Goal: Check status: Check status

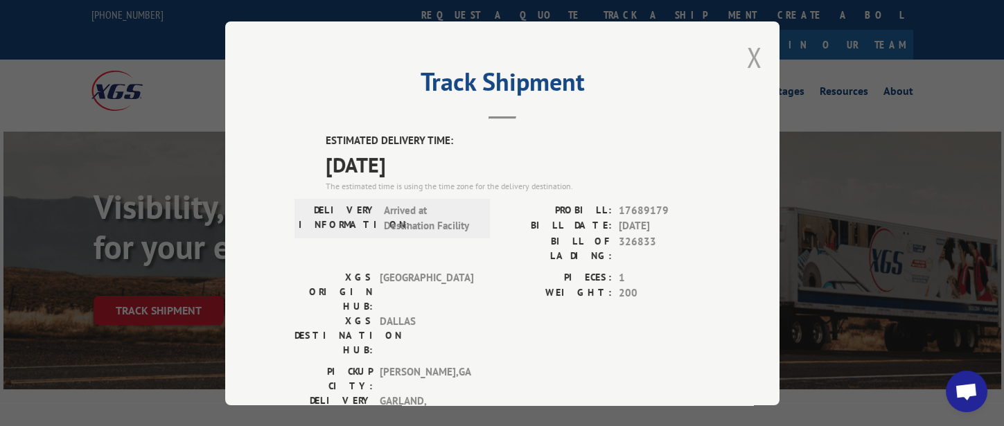
click at [749, 53] on button "Close modal" at bounding box center [754, 57] width 15 height 37
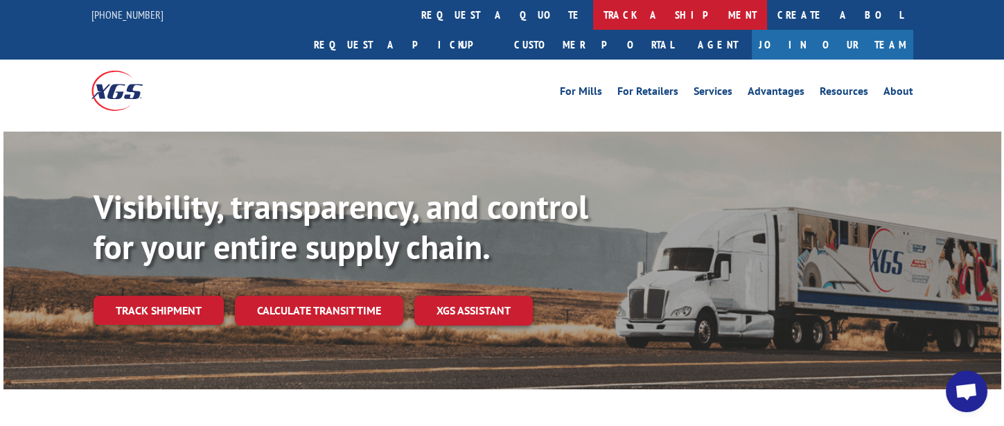
click at [593, 17] on link "track a shipment" at bounding box center [680, 15] width 174 height 30
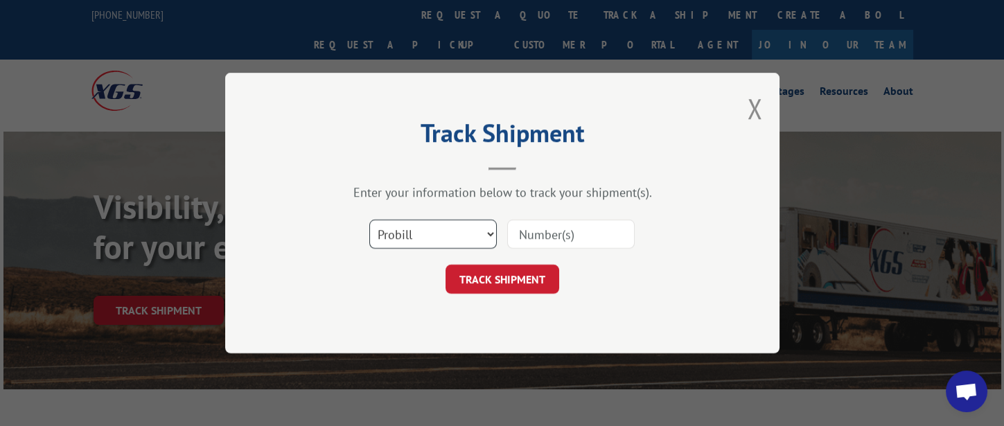
click at [446, 231] on select "Select category... Probill BOL PO" at bounding box center [432, 234] width 127 height 29
select select "bol"
click at [369, 220] on select "Select category... Probill BOL PO" at bounding box center [432, 234] width 127 height 29
click at [580, 238] on input at bounding box center [570, 234] width 127 height 29
type input "47998"
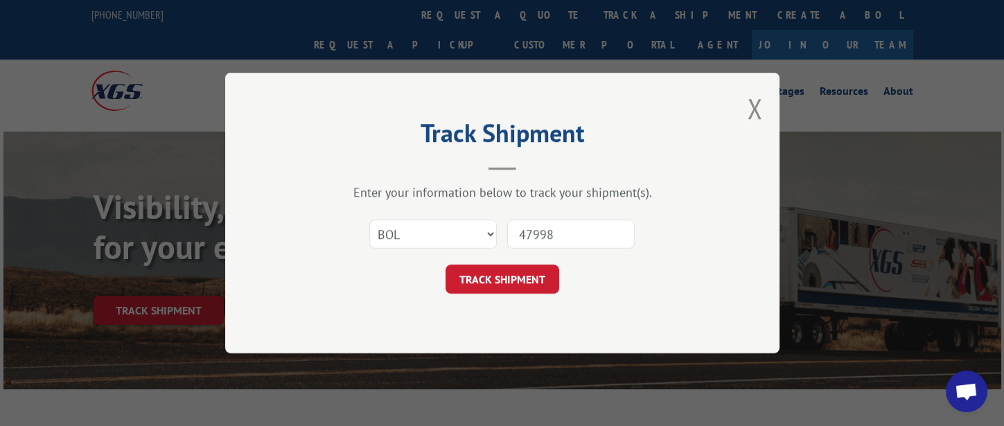
click button "TRACK SHIPMENT" at bounding box center [502, 279] width 114 height 29
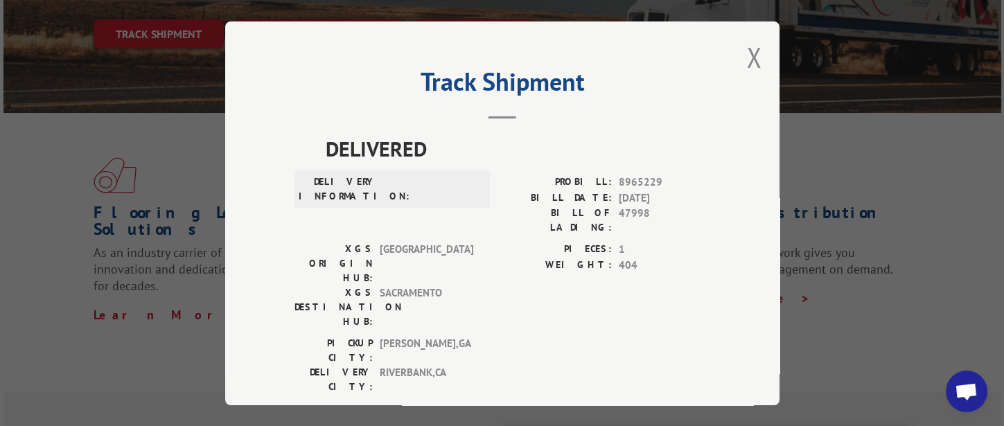
click at [756, 55] on div "Track Shipment DELIVERED DELIVERY INFORMATION: PROBILL: 8965229 BILL DATE: [DAT…" at bounding box center [502, 213] width 554 height 384
click at [752, 55] on button "Close modal" at bounding box center [754, 57] width 15 height 37
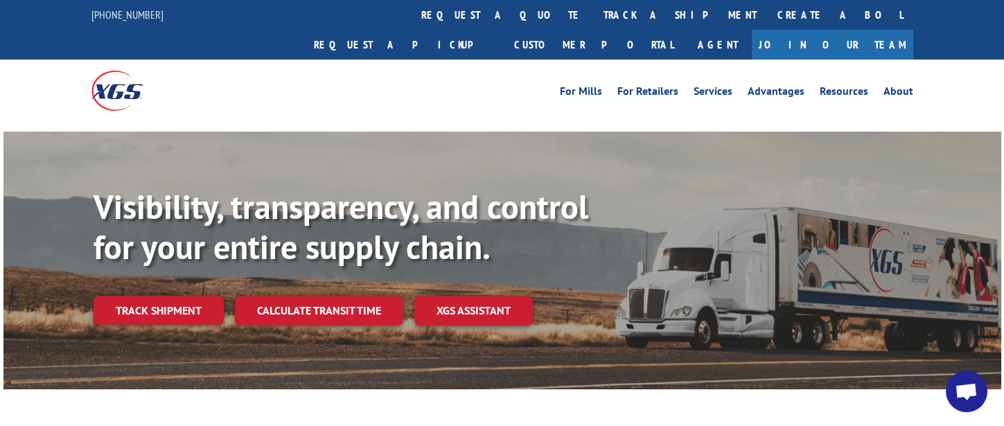
click at [593, 22] on link "track a shipment" at bounding box center [680, 15] width 174 height 30
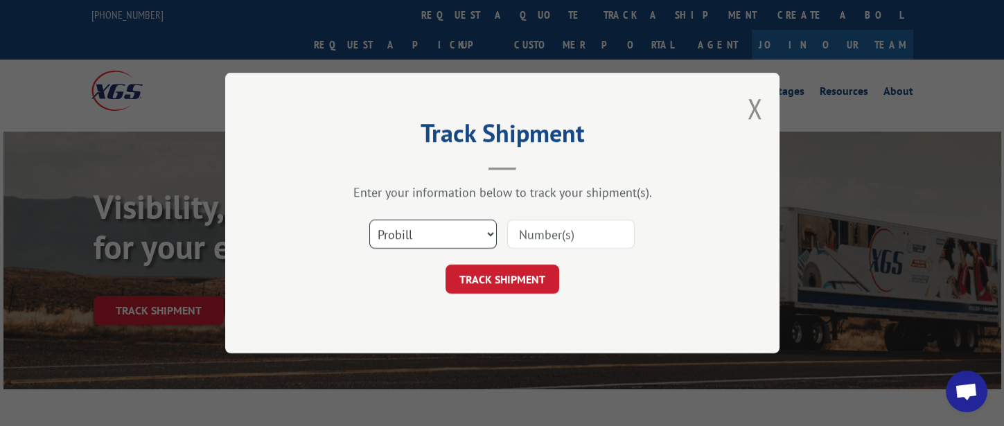
click at [456, 240] on select "Select category... Probill BOL PO" at bounding box center [432, 234] width 127 height 29
select select "bol"
click at [369, 220] on select "Select category... Probill BOL PO" at bounding box center [432, 234] width 127 height 29
click at [526, 229] on input at bounding box center [570, 234] width 127 height 29
type input "479983"
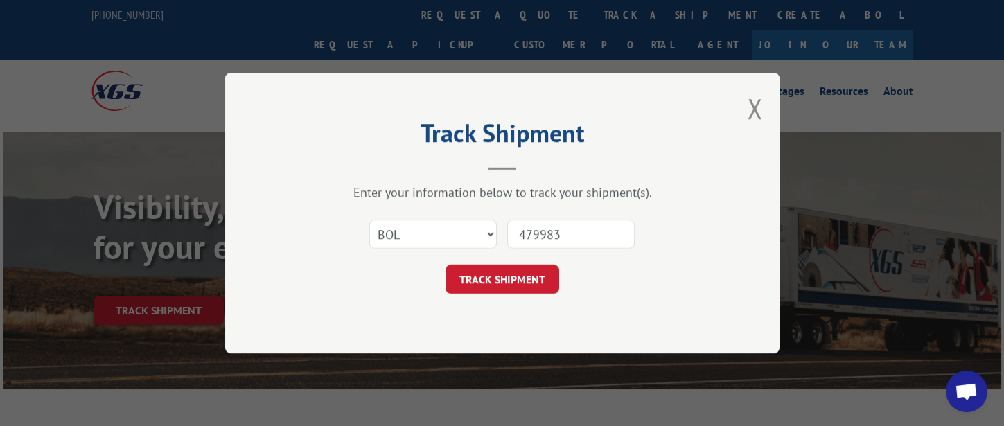
click button "TRACK SHIPMENT" at bounding box center [502, 279] width 114 height 29
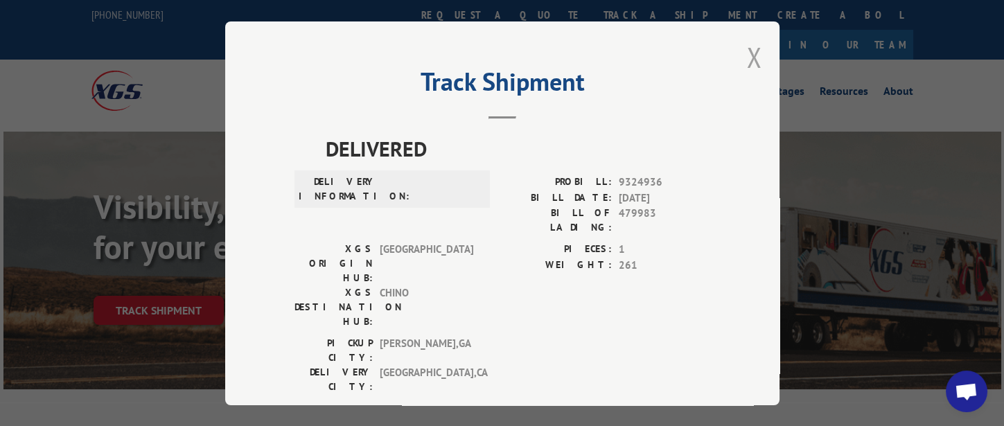
click at [747, 58] on button "Close modal" at bounding box center [754, 57] width 15 height 37
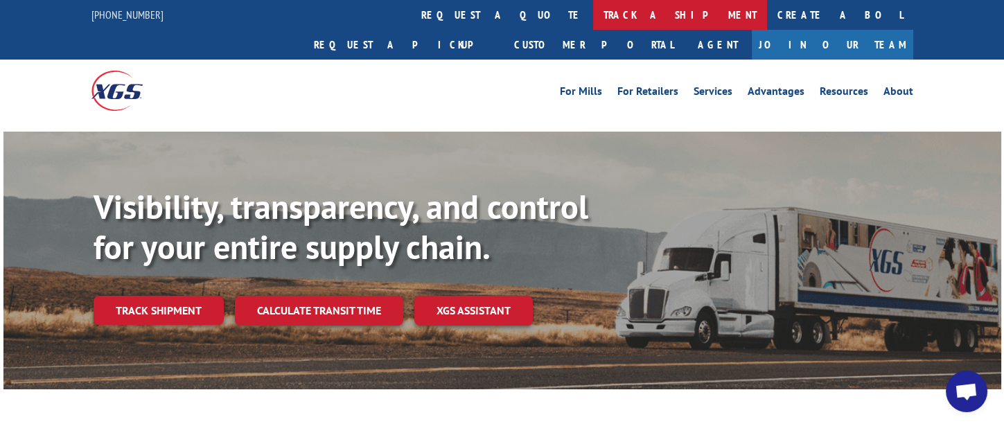
click at [593, 19] on link "track a shipment" at bounding box center [680, 15] width 174 height 30
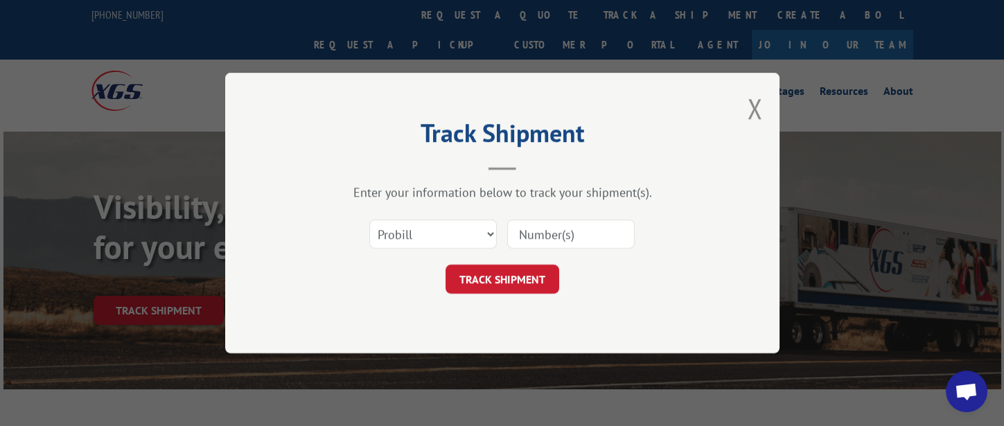
click at [543, 229] on input at bounding box center [570, 234] width 127 height 29
type input "17355650"
click at [531, 286] on button "TRACK SHIPMENT" at bounding box center [502, 279] width 114 height 29
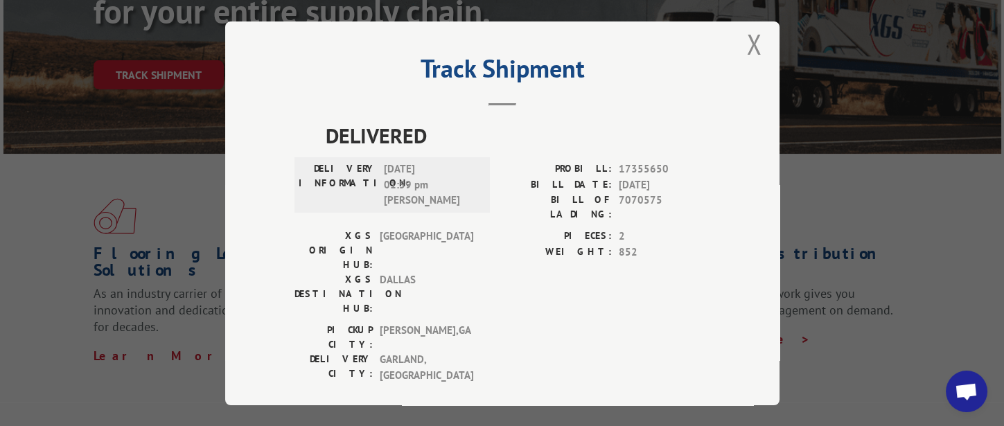
scroll to position [276, 0]
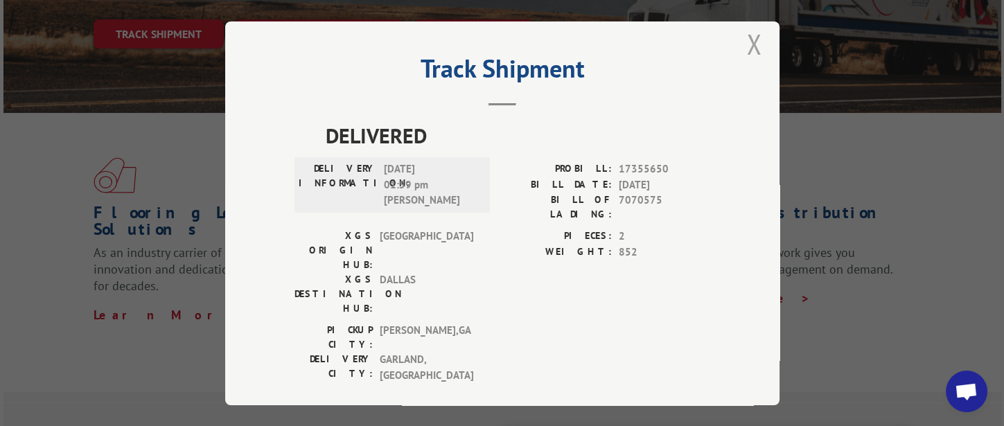
click at [751, 44] on button "Close modal" at bounding box center [754, 44] width 15 height 37
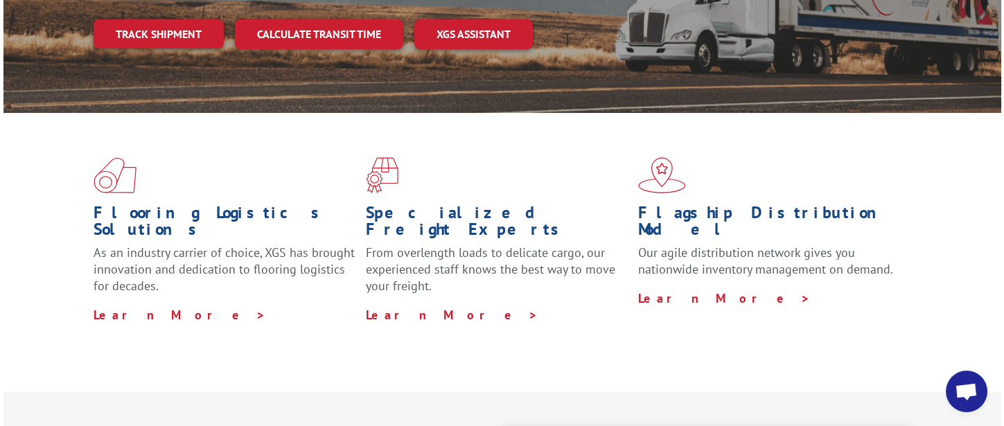
scroll to position [0, 0]
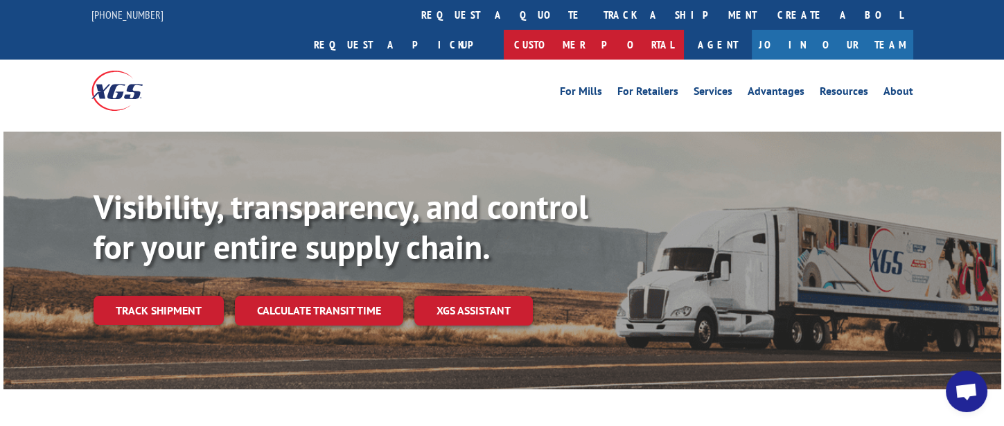
click at [684, 30] on link "Customer Portal" at bounding box center [594, 45] width 180 height 30
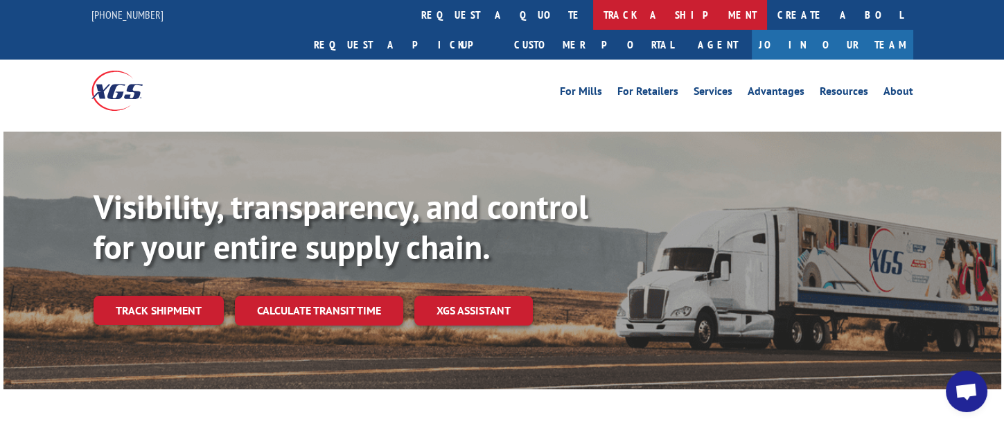
click at [593, 19] on link "track a shipment" at bounding box center [680, 15] width 174 height 30
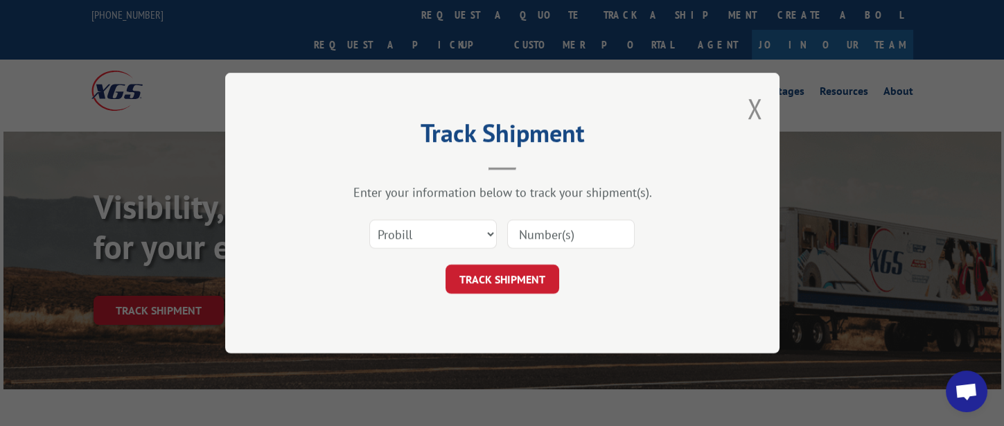
click at [553, 232] on input at bounding box center [570, 234] width 127 height 29
type input "17355680"
click button "TRACK SHIPMENT" at bounding box center [502, 279] width 114 height 29
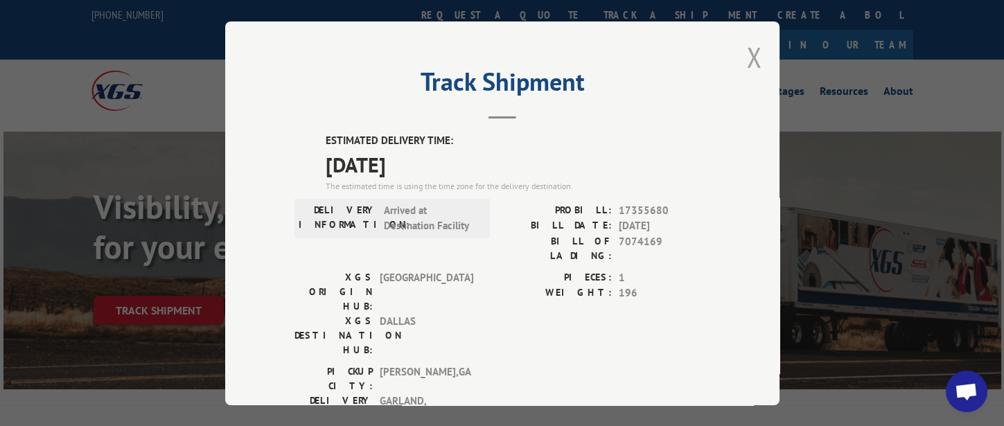
click at [749, 55] on button "Close modal" at bounding box center [754, 57] width 15 height 37
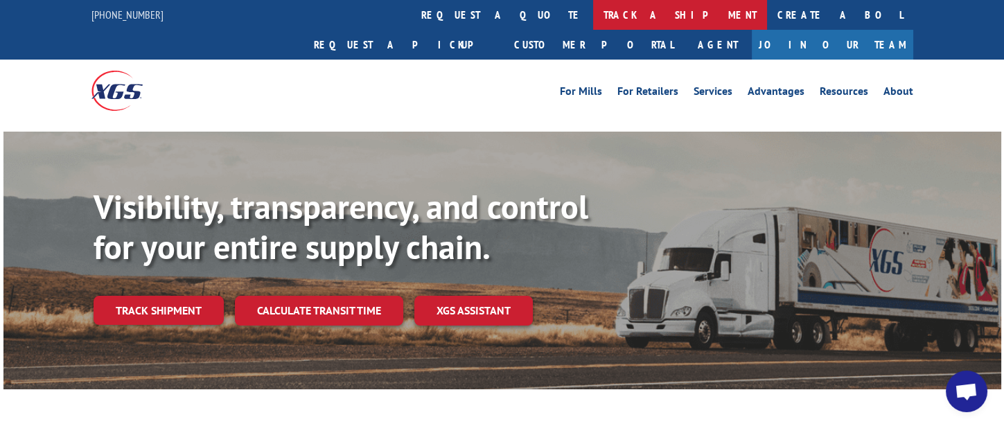
click at [593, 9] on link "track a shipment" at bounding box center [680, 15] width 174 height 30
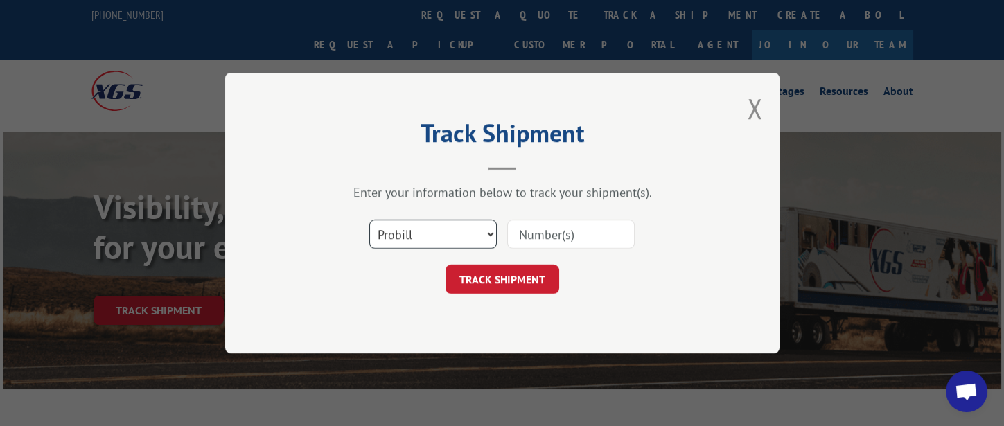
click at [460, 238] on select "Select category... Probill BOL PO" at bounding box center [432, 234] width 127 height 29
select select "bol"
click at [369, 220] on select "Select category... Probill BOL PO" at bounding box center [432, 234] width 127 height 29
click at [531, 233] on input at bounding box center [570, 234] width 127 height 29
type input "317053"
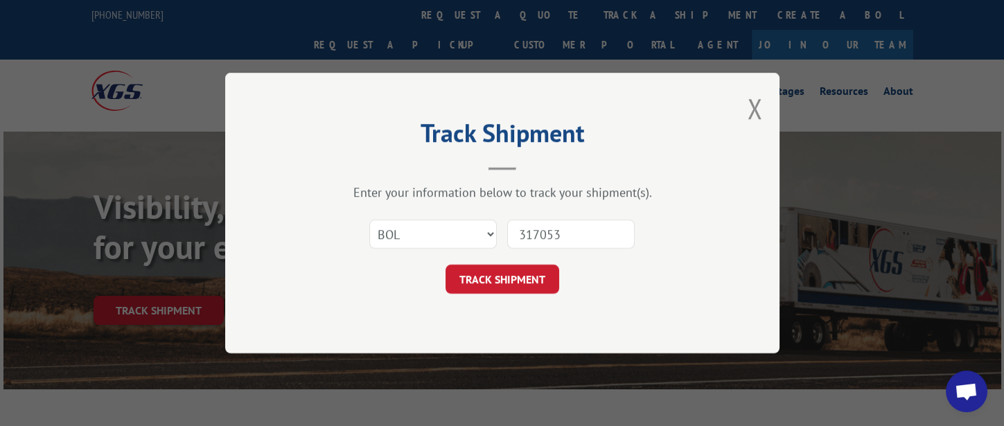
click button "TRACK SHIPMENT" at bounding box center [502, 279] width 114 height 29
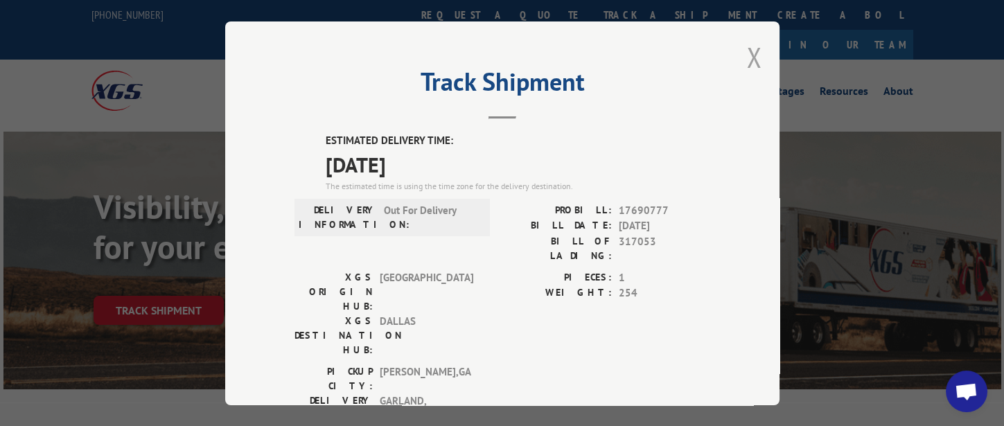
click at [747, 58] on button "Close modal" at bounding box center [754, 57] width 15 height 37
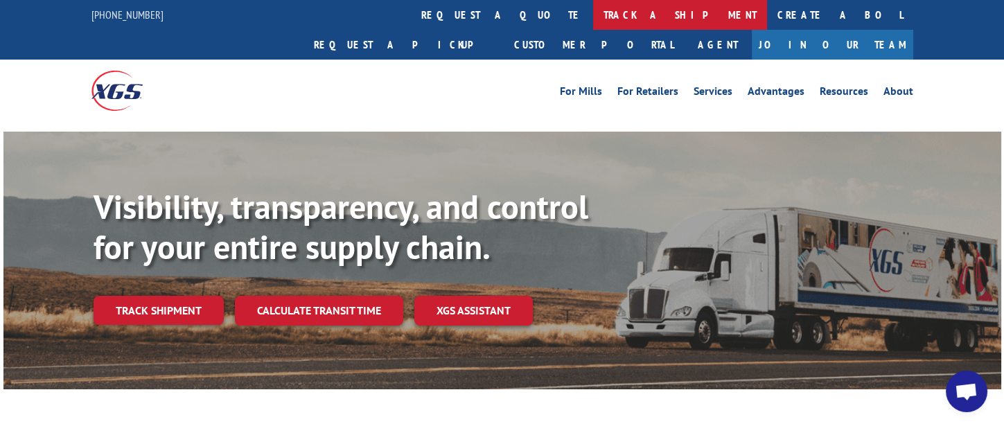
click at [593, 14] on link "track a shipment" at bounding box center [680, 15] width 174 height 30
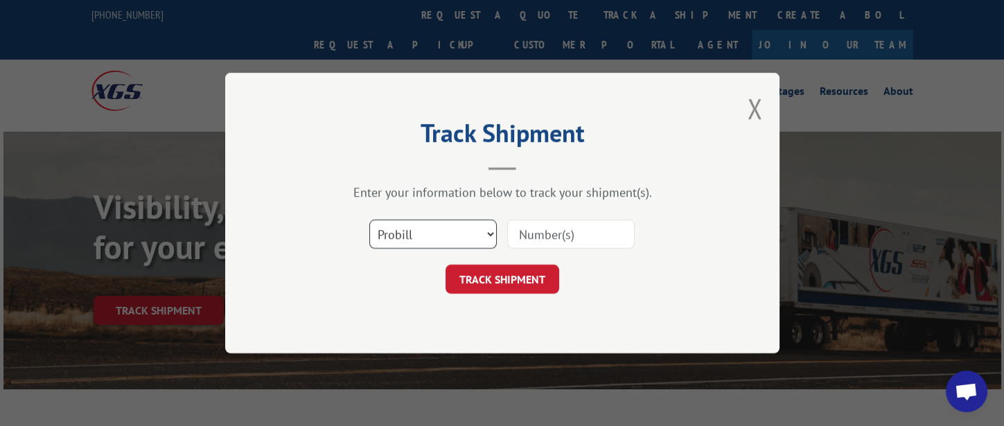
click at [473, 231] on select "Select category... Probill BOL PO" at bounding box center [432, 234] width 127 height 29
select select "bol"
click at [369, 220] on select "Select category... Probill BOL PO" at bounding box center [432, 234] width 127 height 29
click at [532, 227] on input at bounding box center [570, 234] width 127 height 29
type input "326569"
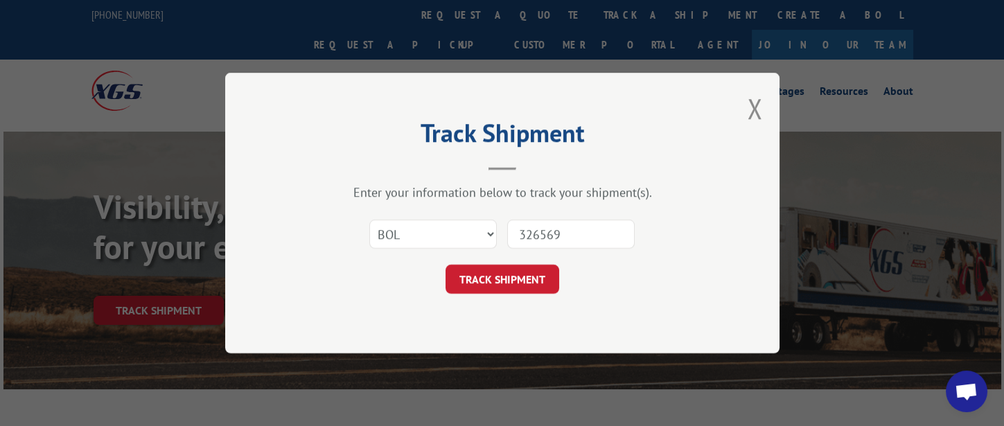
click button "TRACK SHIPMENT" at bounding box center [502, 279] width 114 height 29
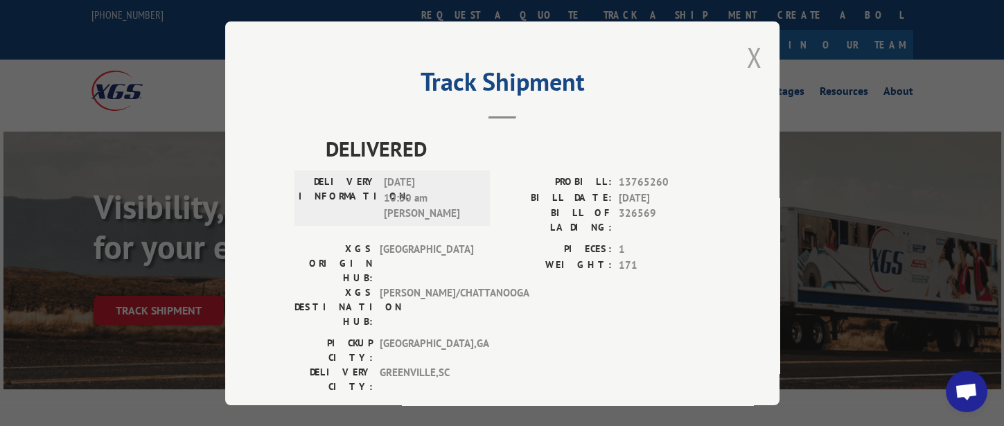
click at [750, 62] on button "Close modal" at bounding box center [754, 57] width 15 height 37
